Goal: Task Accomplishment & Management: Manage account settings

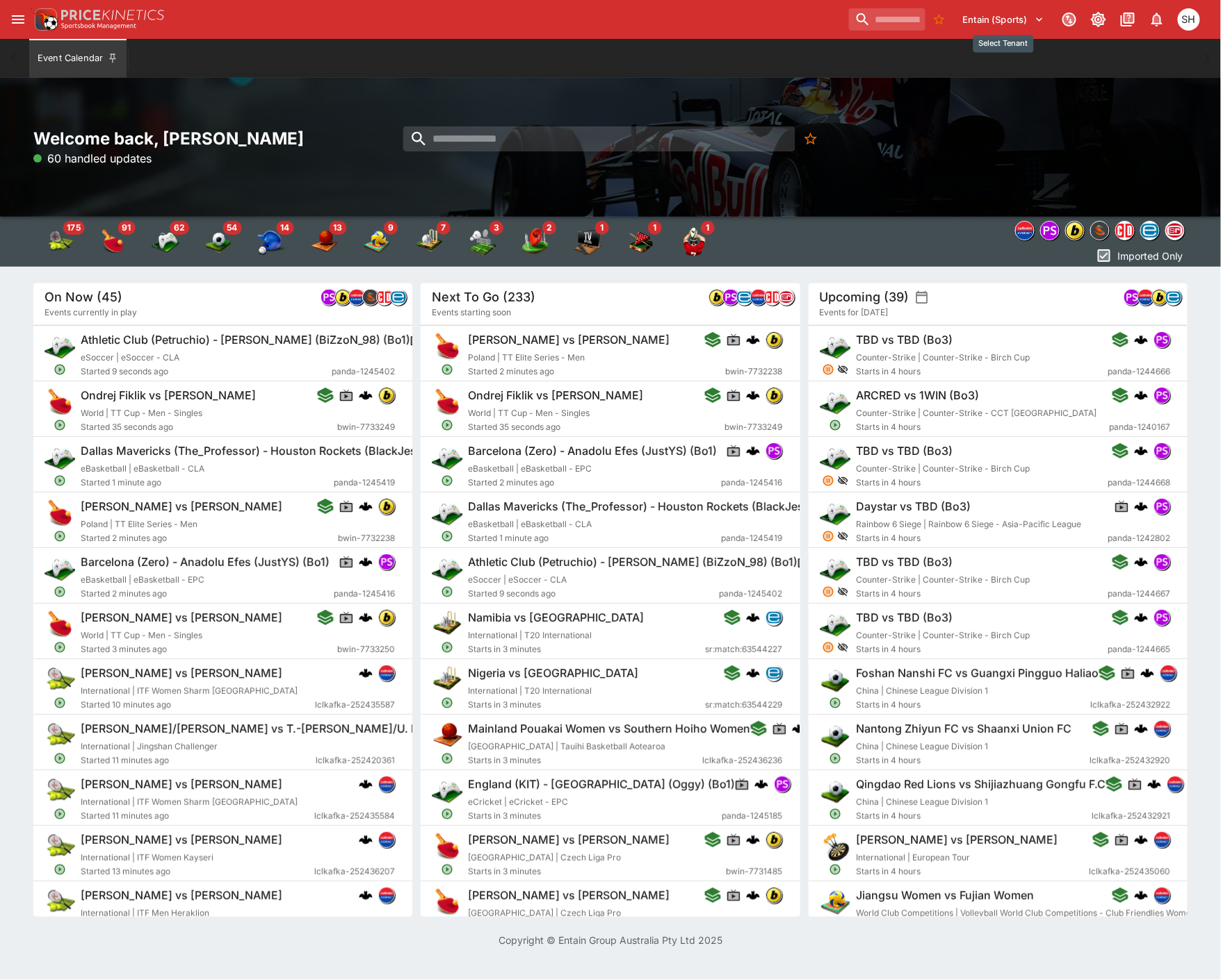
click at [999, 16] on button "Entain (Sports)" at bounding box center [1004, 20] width 98 height 22
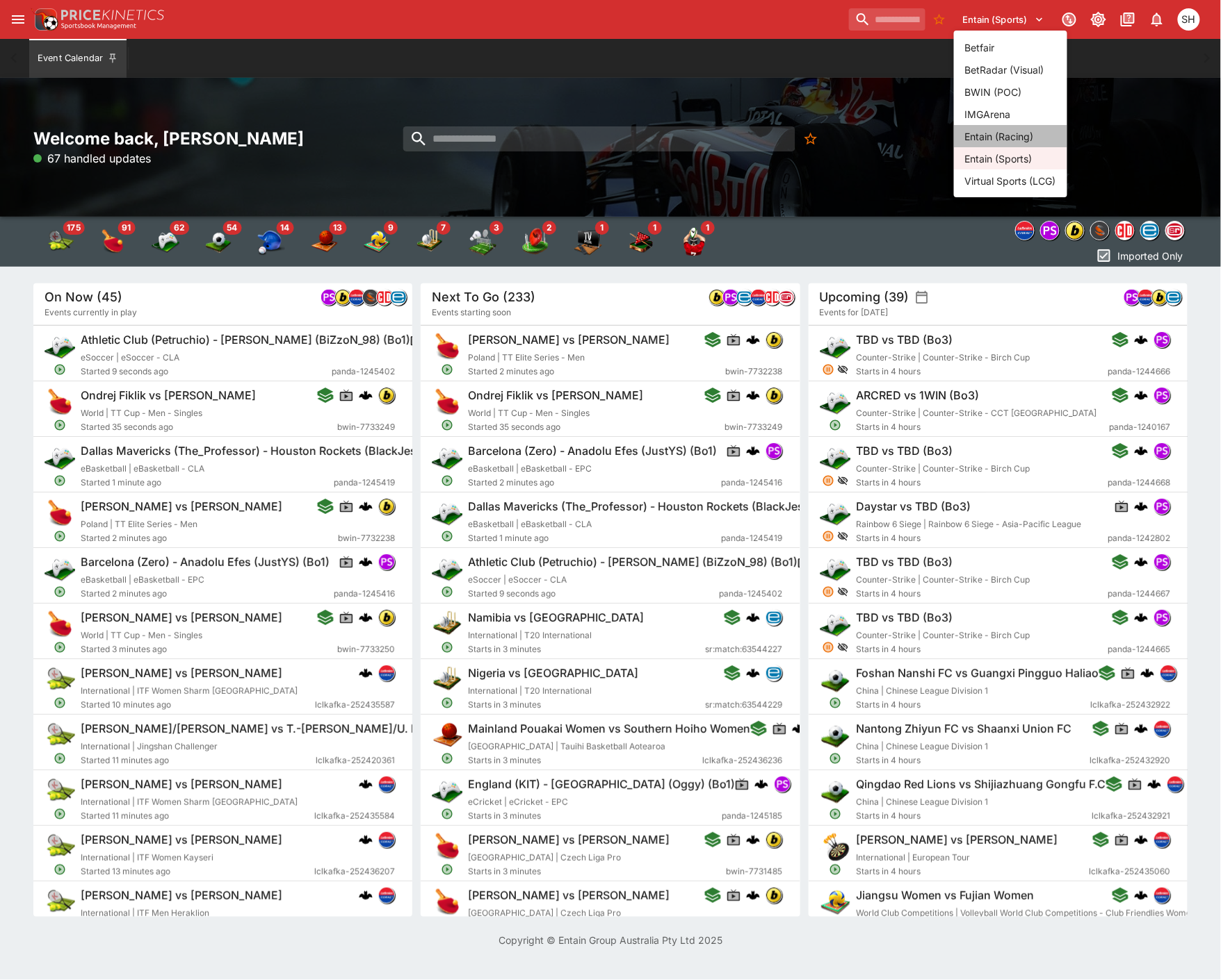
click at [987, 139] on li "Entain (Racing)" at bounding box center [1010, 136] width 113 height 22
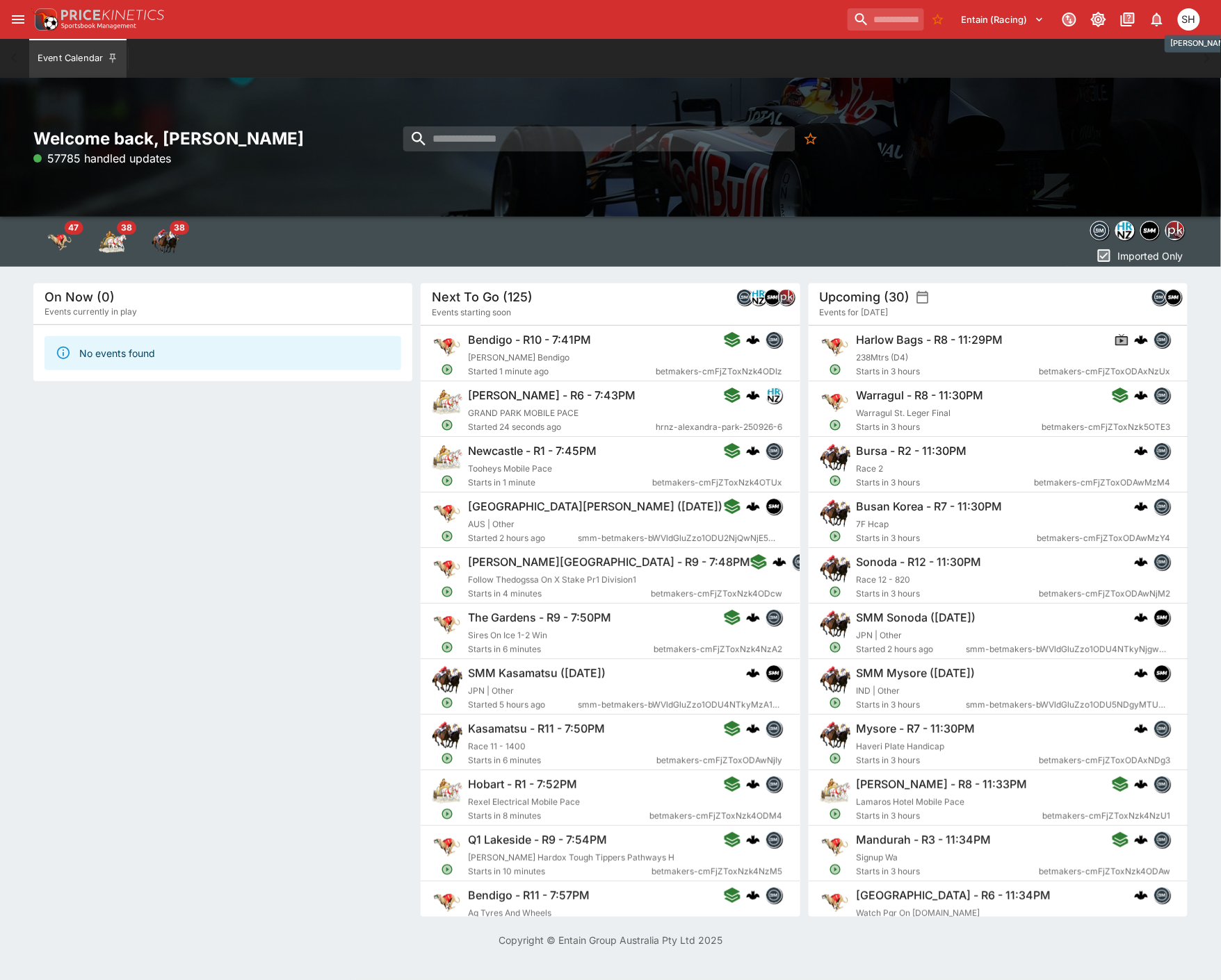
click at [1191, 19] on div "SH" at bounding box center [1189, 20] width 22 height 22
click at [1162, 78] on li "Logout" at bounding box center [1169, 74] width 77 height 22
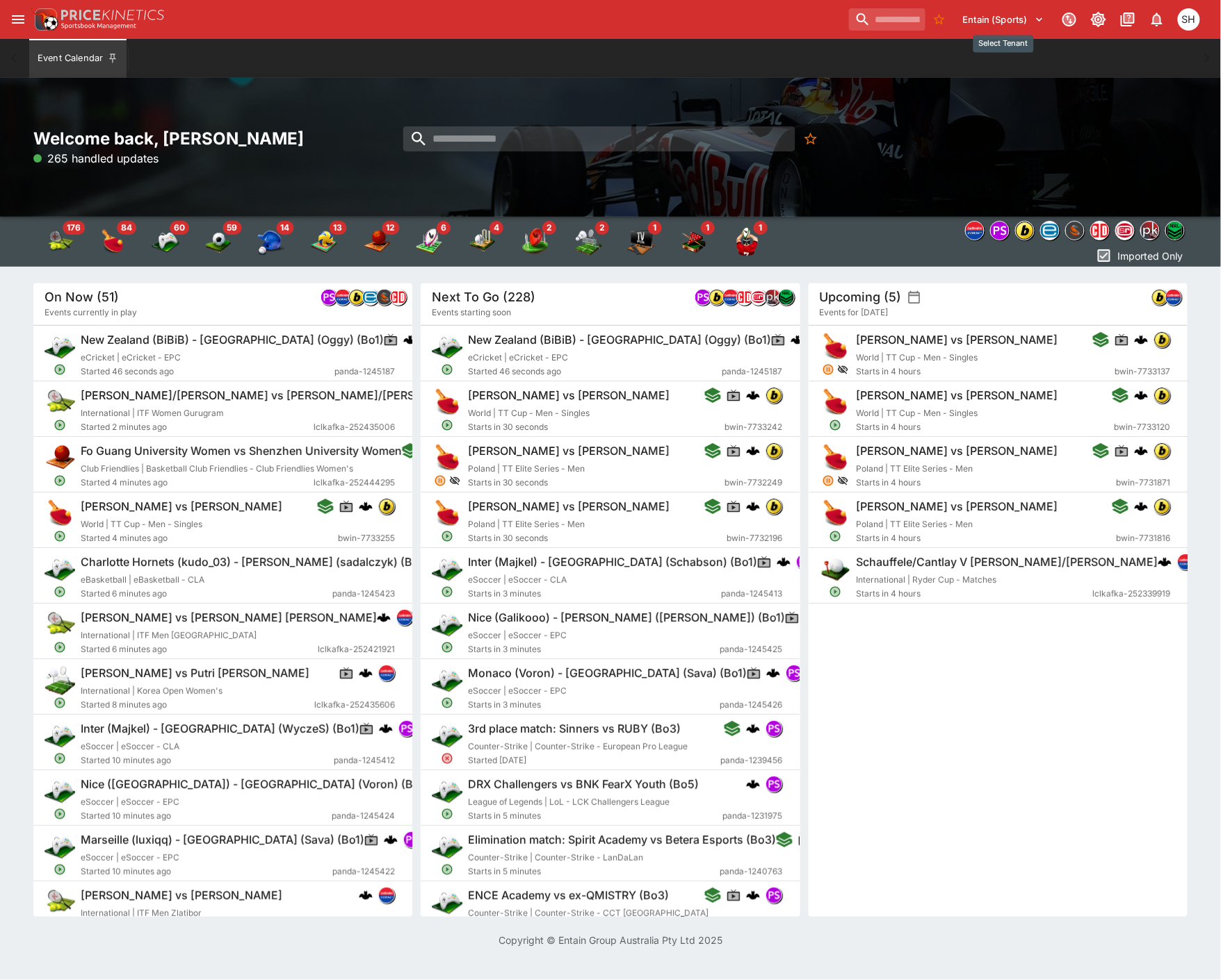
click at [1017, 16] on button "Entain (Sports)" at bounding box center [1004, 20] width 98 height 22
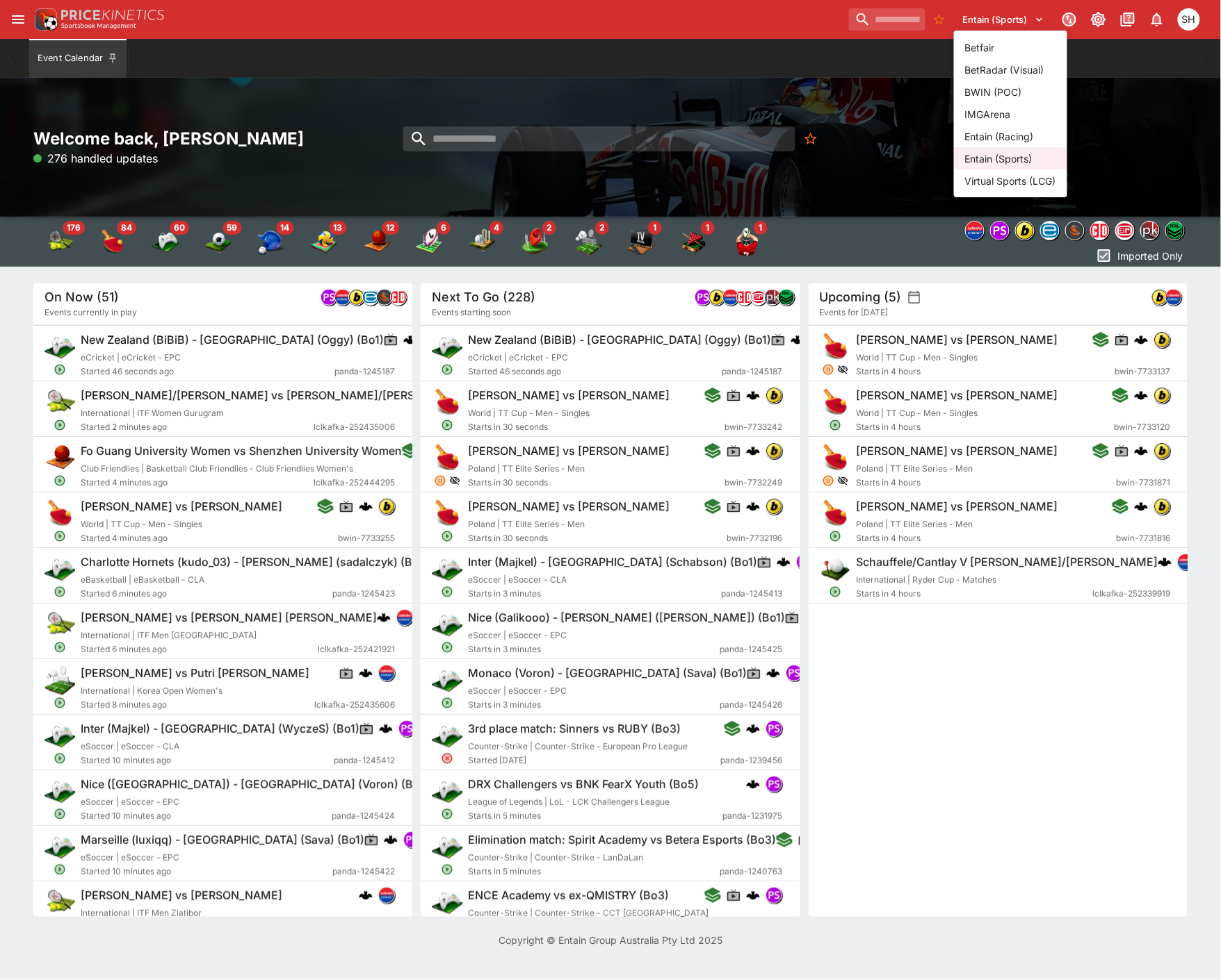
click at [999, 140] on li "Entain (Racing)" at bounding box center [1010, 136] width 113 height 22
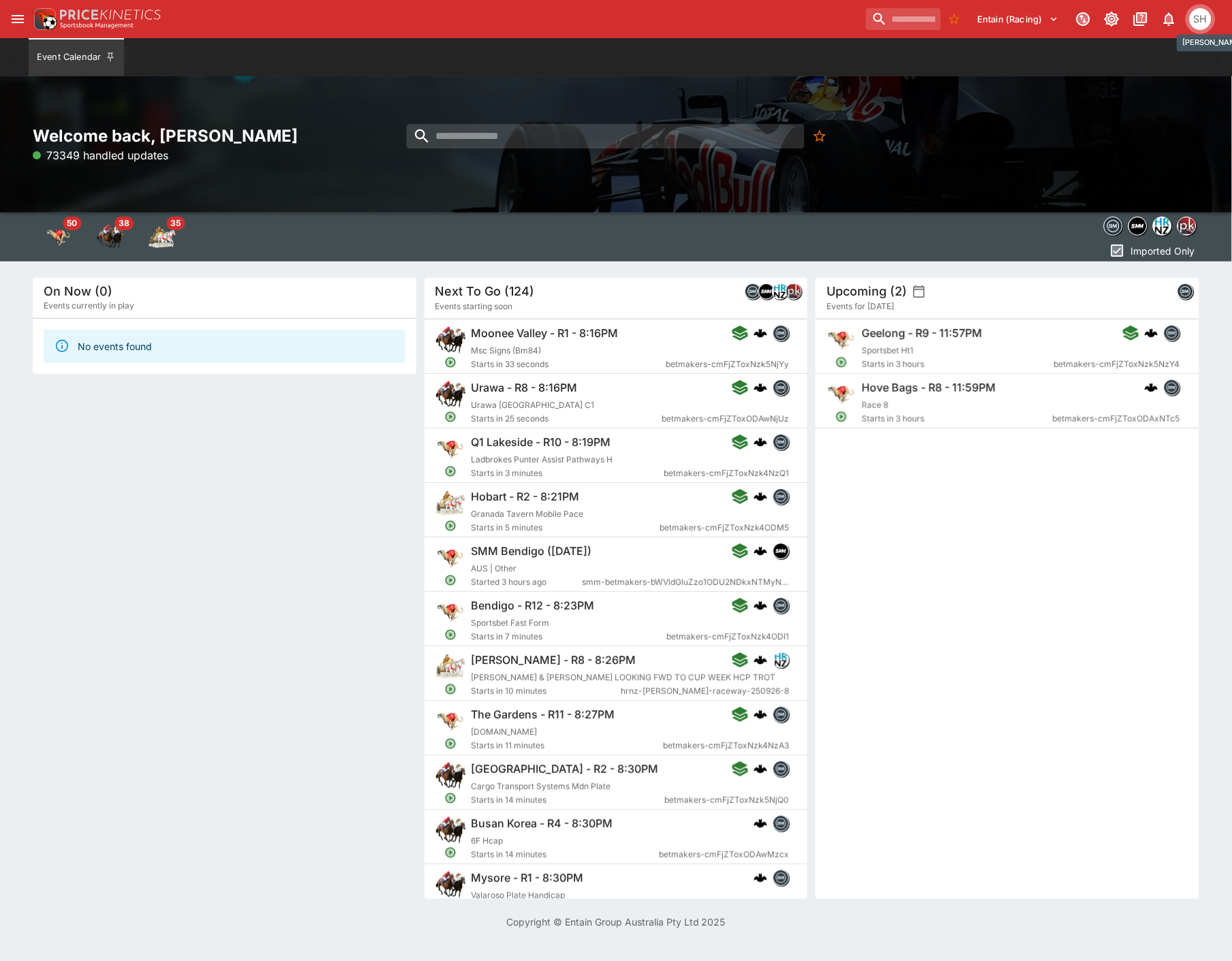
click at [1196, 24] on div "SH" at bounding box center [1201, 19] width 22 height 22
click at [1196, 75] on li "Logout" at bounding box center [1182, 73] width 75 height 22
